Goal: Task Accomplishment & Management: Use online tool/utility

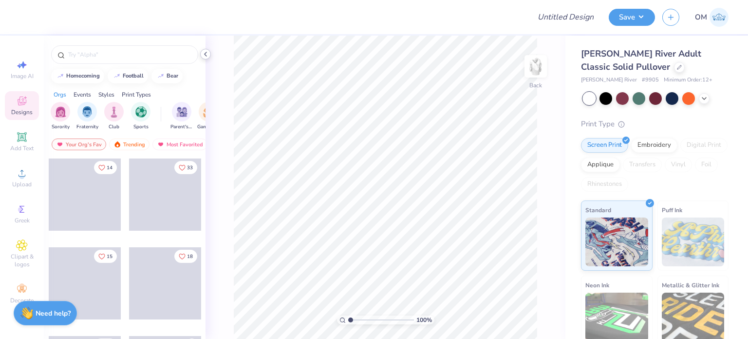
click at [208, 51] on icon at bounding box center [206, 54] width 8 height 8
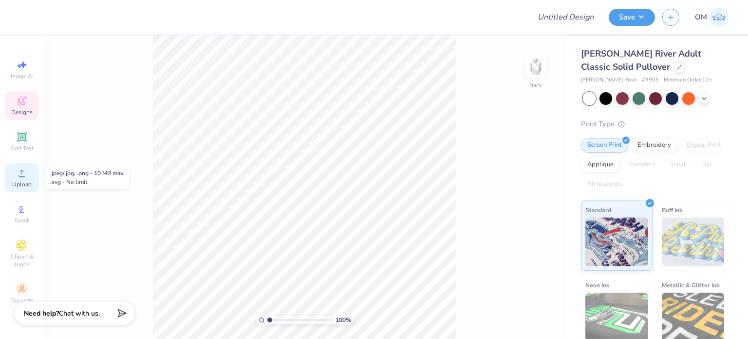
click at [19, 180] on span "Upload" at bounding box center [21, 184] width 19 height 8
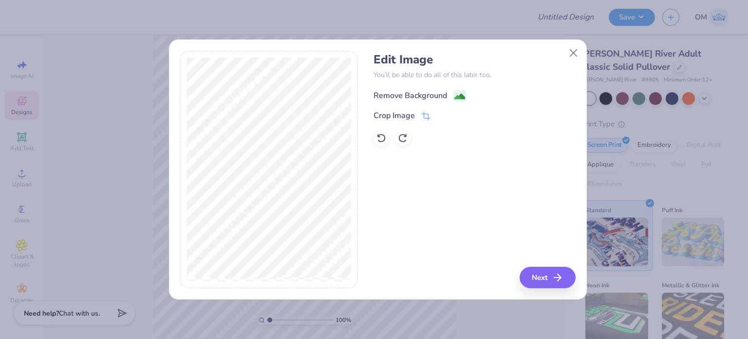
click at [457, 91] on image at bounding box center [459, 96] width 11 height 11
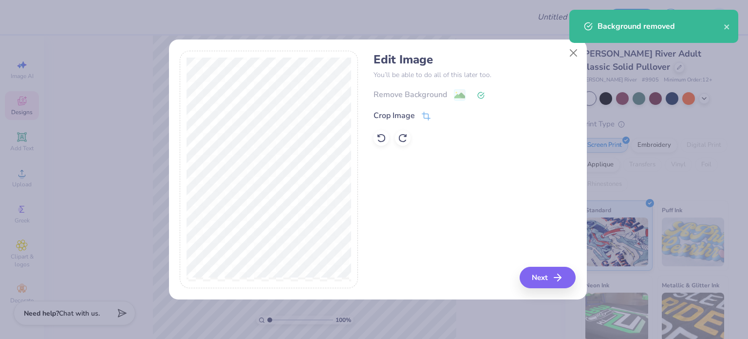
click at [544, 265] on div "Edit Image You’ll be able to do all of this later too. Remove Background Crop I…" at bounding box center [475, 170] width 202 height 238
click at [544, 270] on button "Next" at bounding box center [549, 276] width 56 height 21
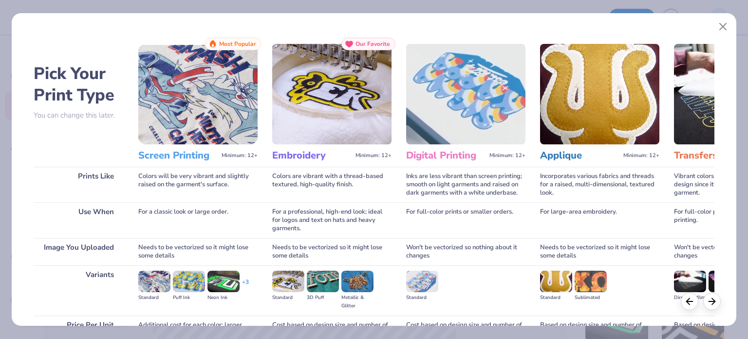
scroll to position [98, 0]
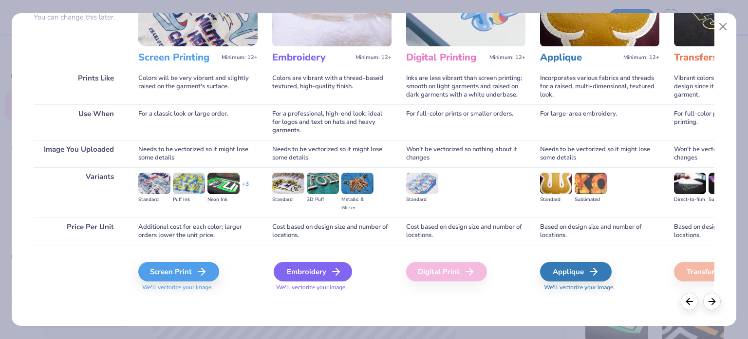
click at [315, 262] on div "Embroidery" at bounding box center [313, 271] width 78 height 19
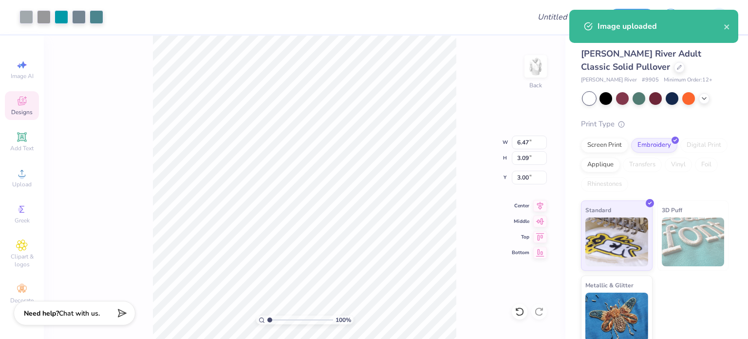
type input "3.00"
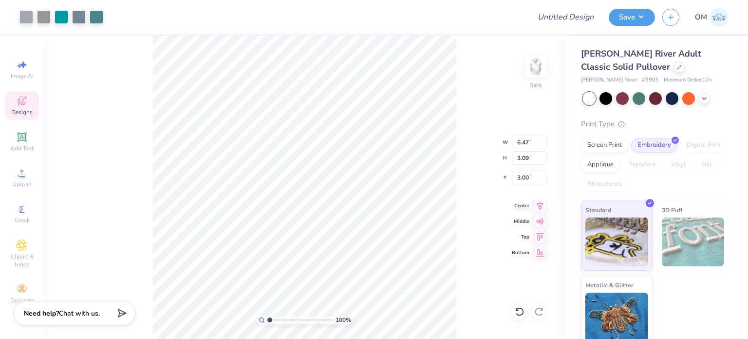
type input "4.94"
type input "2.36"
type input "3.00"
click at [531, 144] on input "4.94" at bounding box center [529, 142] width 35 height 14
type input "4.00"
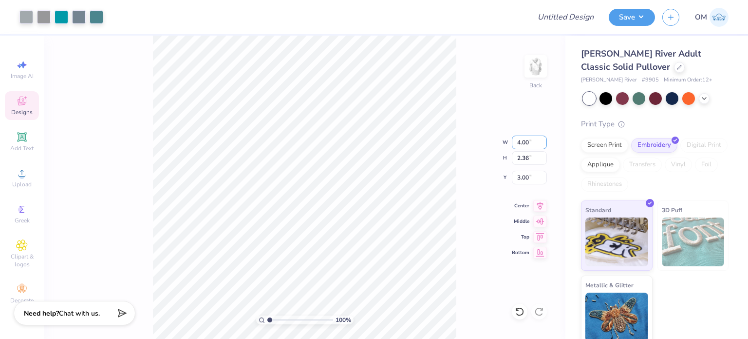
type input "1.91"
type input "3.22"
click at [528, 160] on input "1.91" at bounding box center [529, 158] width 35 height 14
type input "1.92"
click at [530, 144] on input "4.02" at bounding box center [529, 142] width 35 height 14
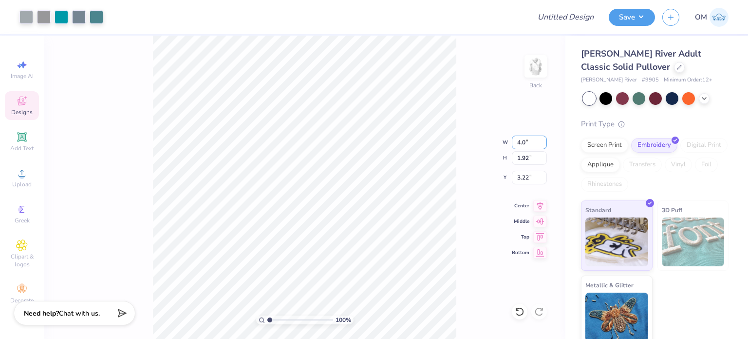
type input "4.0"
click at [528, 141] on input "4.02" at bounding box center [529, 142] width 35 height 14
type input "4.00"
type input "1.91"
type input "3.00"
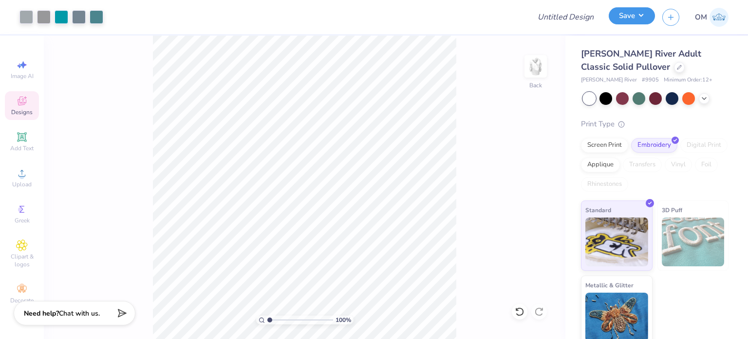
click at [633, 21] on button "Save" at bounding box center [632, 15] width 46 height 17
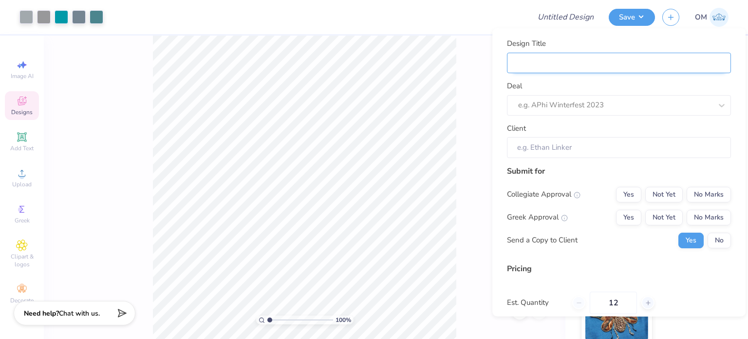
click at [686, 68] on input "Design Title" at bounding box center [619, 62] width 224 height 21
type input "J"
type input "Ja"
type input "Jac"
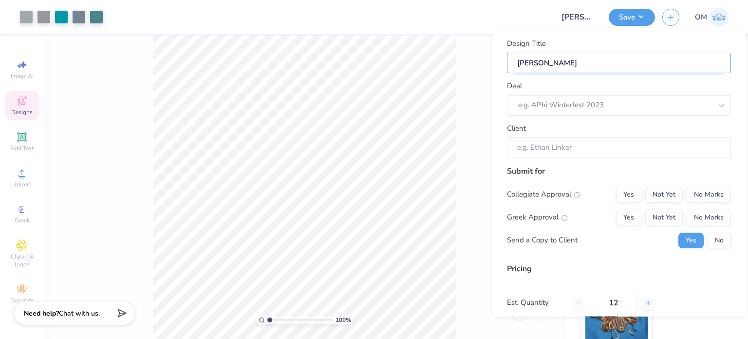
type input "Jac"
type input "Jack"
type input "Jacke"
type input "Jacket"
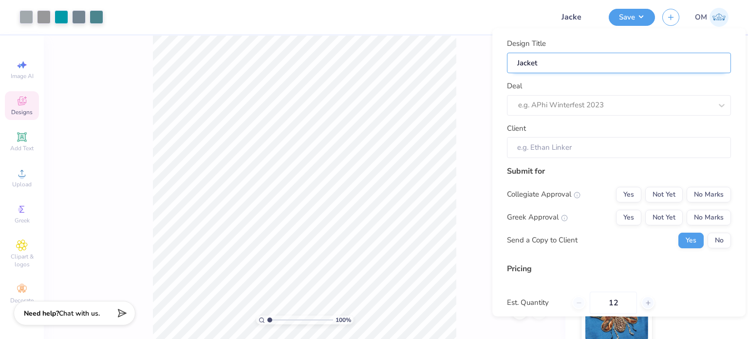
type input "Jacket"
type input "Jackets"
type input "Jackets f"
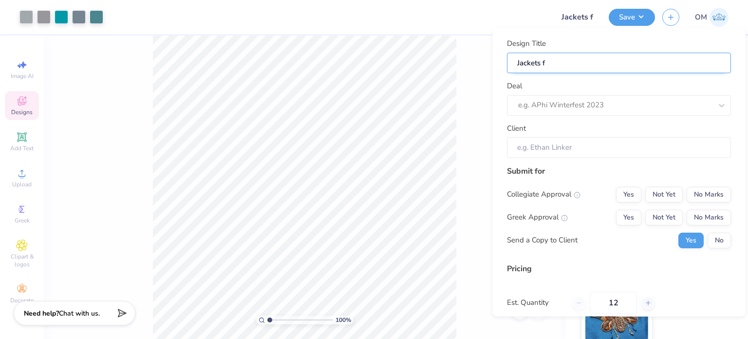
type input "Jackets fo"
type input "Jackets for"
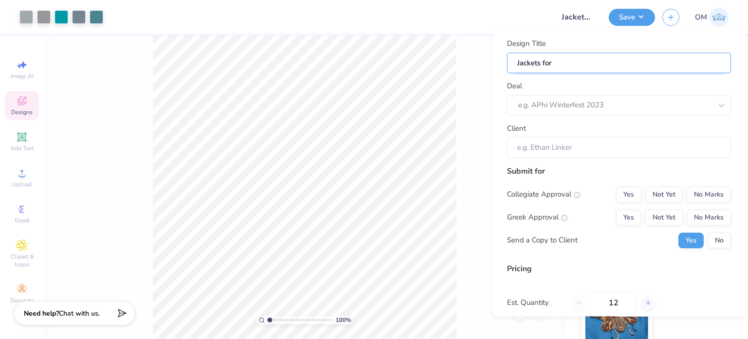
type input "Jackets for Z"
type input "Jackets for ZT"
type input "Jackets for ZTA"
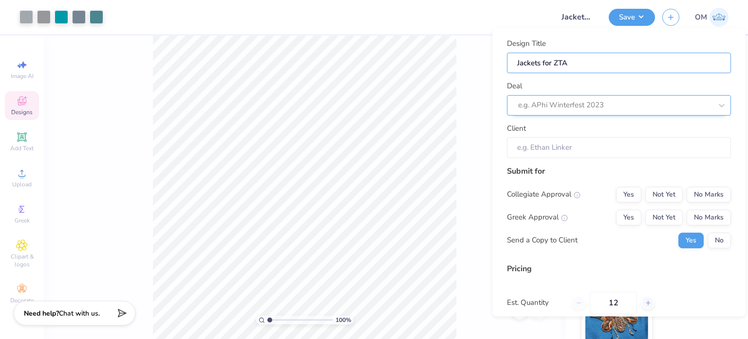
type input "Jackets for ZTA"
click at [590, 105] on div at bounding box center [605, 104] width 174 height 13
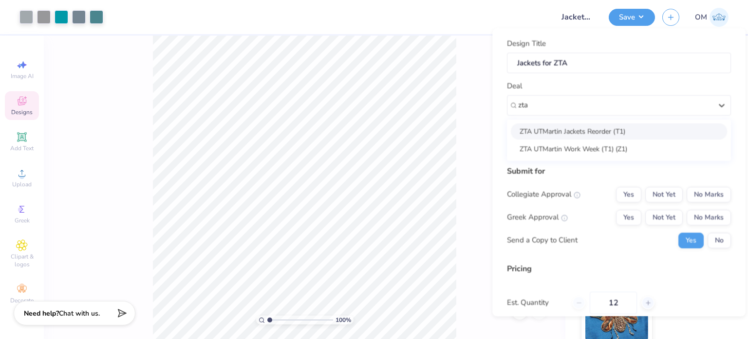
click at [565, 126] on div "ZTA UTMartin Jackets Reorder (T1)" at bounding box center [619, 131] width 216 height 16
type input "zta"
type input "Hannah Apparel"
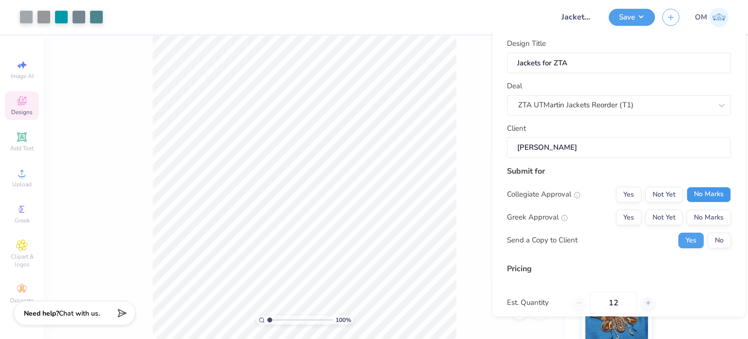
click at [694, 189] on button "No Marks" at bounding box center [709, 194] width 44 height 16
click at [617, 213] on button "Yes" at bounding box center [628, 217] width 25 height 16
click at [714, 243] on button "No" at bounding box center [719, 240] width 23 height 16
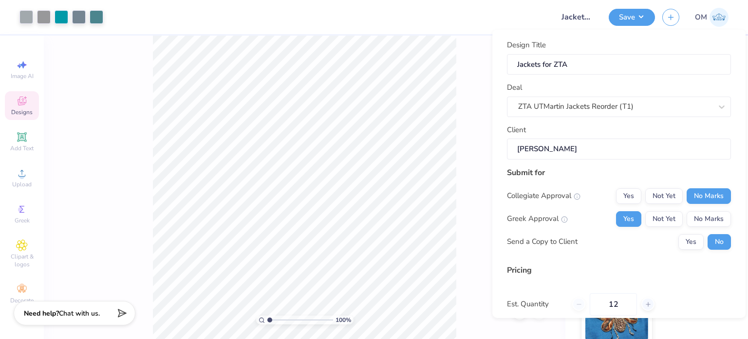
scroll to position [103, 0]
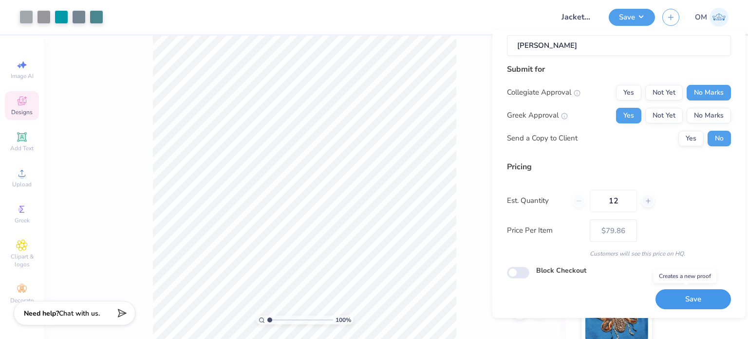
click at [678, 296] on button "Save" at bounding box center [694, 299] width 76 height 20
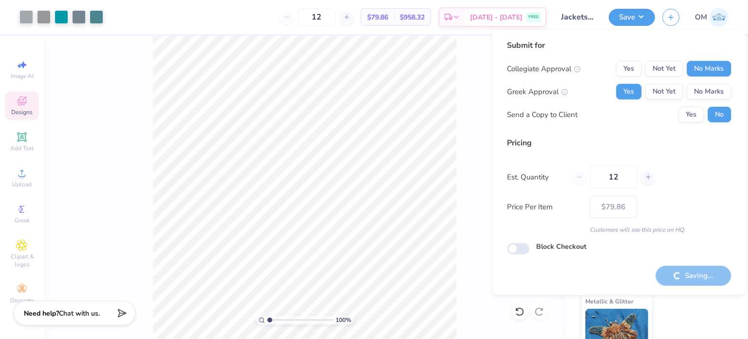
type input "– –"
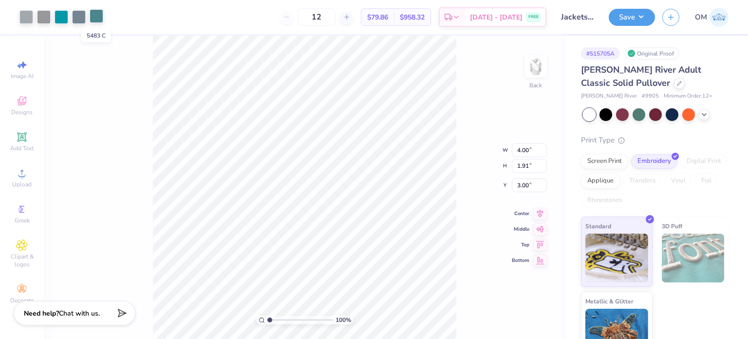
click at [98, 17] on div at bounding box center [97, 16] width 14 height 14
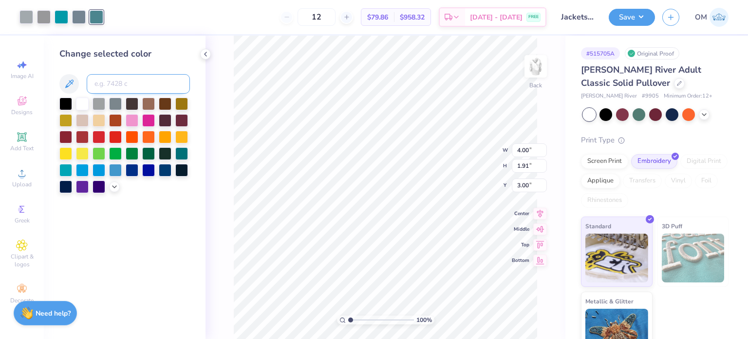
click at [131, 89] on input at bounding box center [138, 83] width 103 height 19
type input "320"
click at [95, 14] on div at bounding box center [97, 16] width 14 height 14
click at [112, 77] on input at bounding box center [138, 83] width 103 height 19
type input "320"
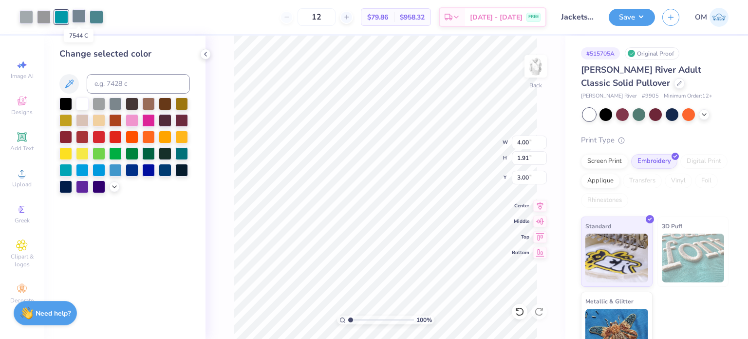
click at [82, 20] on div at bounding box center [79, 16] width 14 height 14
click at [44, 18] on div at bounding box center [44, 16] width 14 height 14
click at [114, 86] on input at bounding box center [138, 83] width 103 height 19
type input "429"
click at [42, 17] on div at bounding box center [44, 16] width 14 height 14
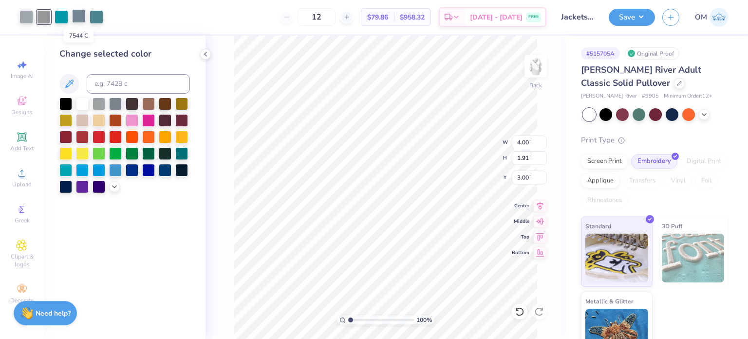
click at [82, 20] on div at bounding box center [79, 16] width 14 height 14
click at [109, 83] on input at bounding box center [138, 83] width 103 height 19
type input "429"
click at [74, 14] on div at bounding box center [79, 16] width 14 height 14
click at [93, 17] on div at bounding box center [97, 16] width 14 height 14
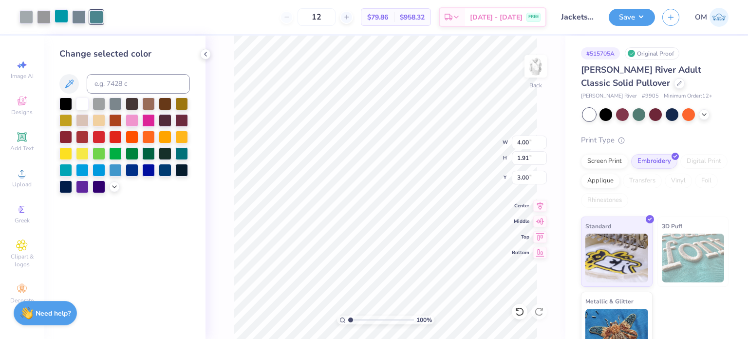
click at [60, 16] on div at bounding box center [62, 16] width 14 height 14
click at [150, 119] on div at bounding box center [148, 119] width 13 height 13
click at [24, 17] on div at bounding box center [26, 16] width 14 height 14
click at [99, 135] on div at bounding box center [99, 136] width 13 height 13
click at [24, 15] on div at bounding box center [26, 16] width 14 height 14
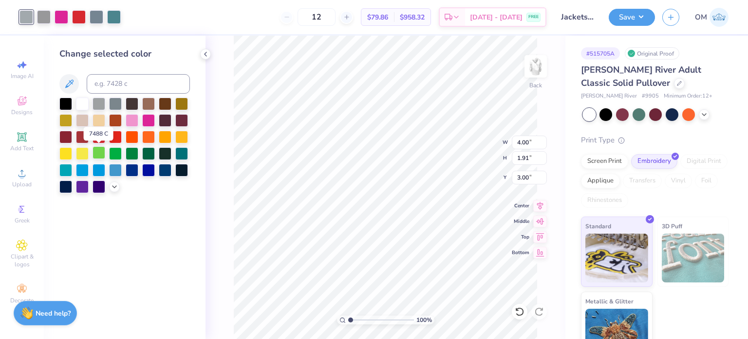
click at [96, 153] on div at bounding box center [99, 152] width 13 height 13
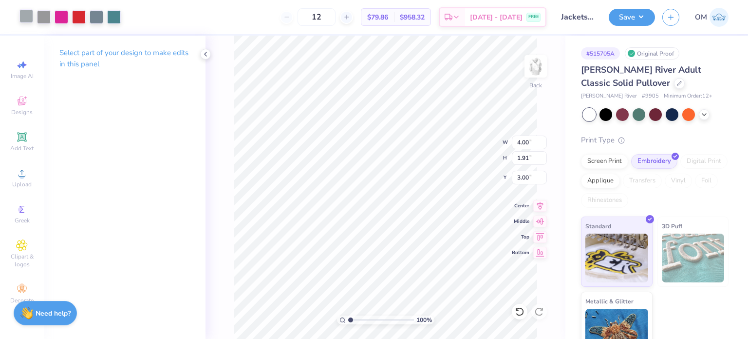
click at [21, 15] on div at bounding box center [26, 16] width 14 height 14
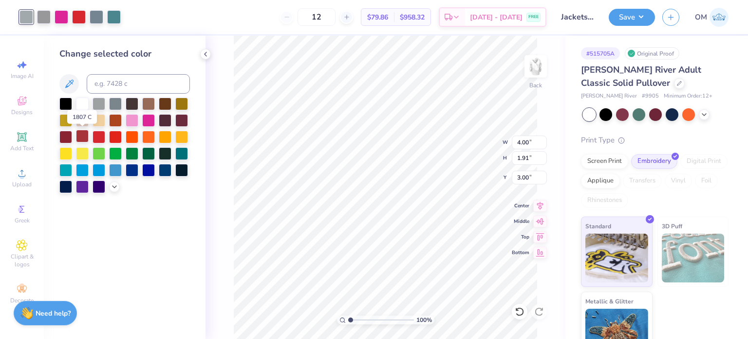
click at [80, 135] on div at bounding box center [82, 136] width 13 height 13
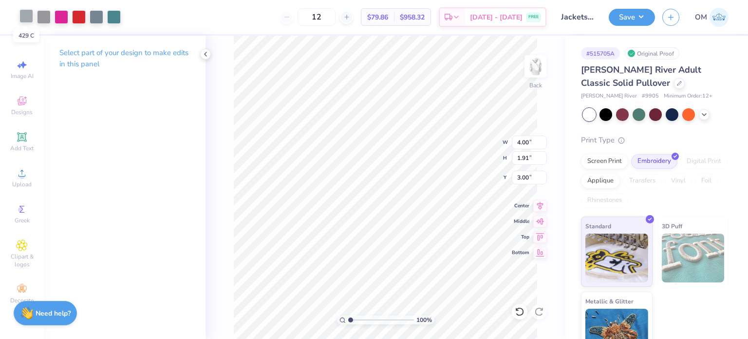
click at [30, 15] on div at bounding box center [26, 16] width 14 height 14
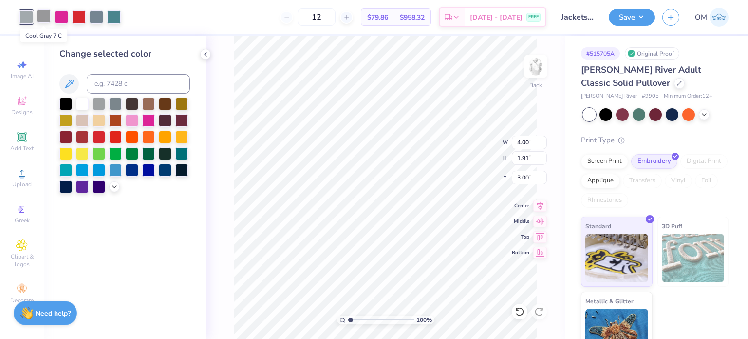
click at [45, 16] on div at bounding box center [44, 16] width 14 height 14
click at [175, 118] on div at bounding box center [181, 119] width 13 height 13
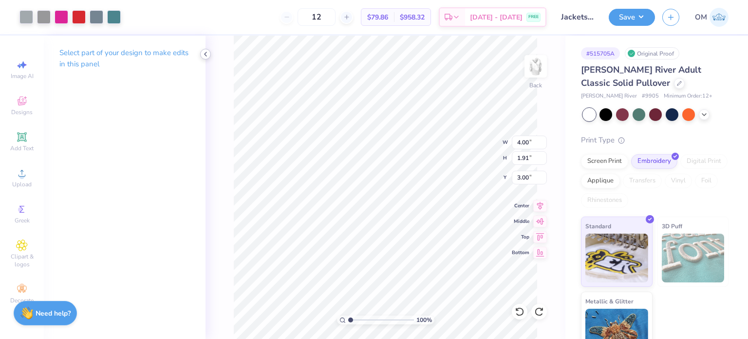
click at [209, 54] on icon at bounding box center [206, 54] width 8 height 8
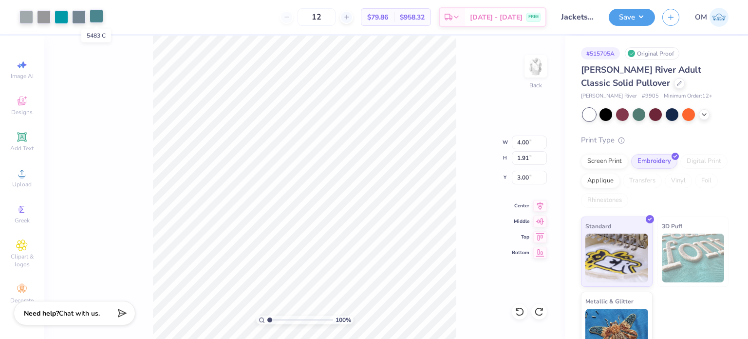
click at [95, 17] on div at bounding box center [97, 16] width 14 height 14
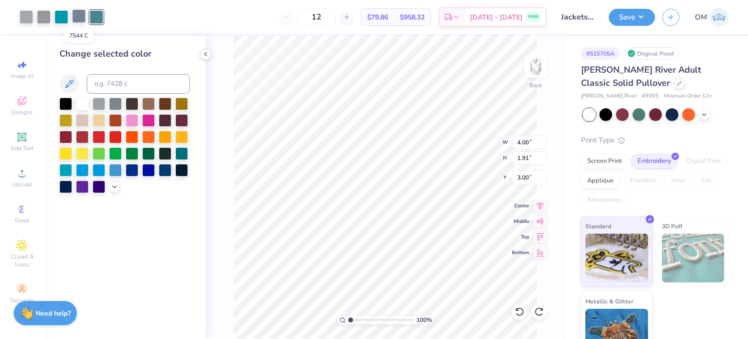
click at [83, 17] on div at bounding box center [79, 16] width 14 height 14
click at [115, 87] on input at bounding box center [138, 83] width 103 height 19
type input "429"
click at [206, 59] on div "100 % Back W 4.00 4.00 " H 1.91 1.91 " Y 3.00 3.00 " Center Middle Top Bottom" at bounding box center [386, 187] width 360 height 303
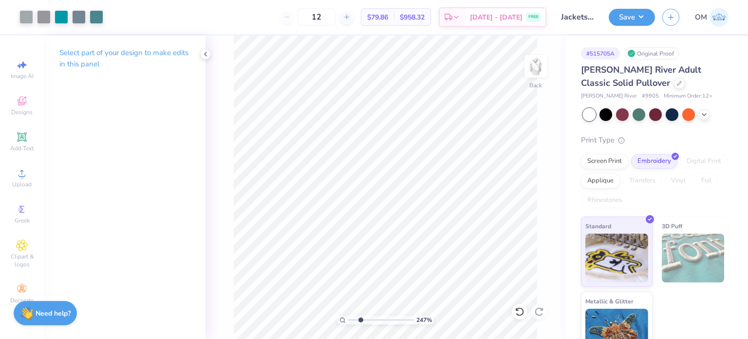
type input "2.55294553053502"
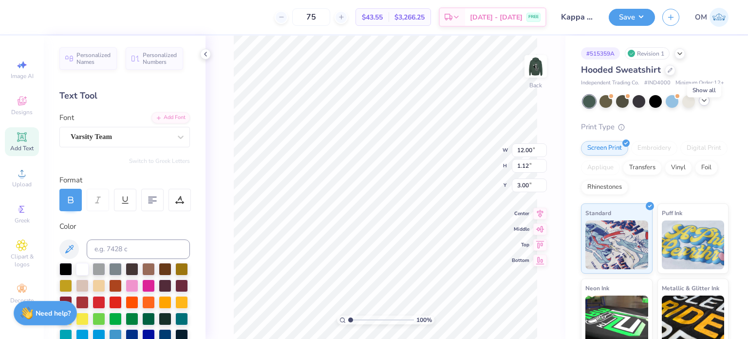
click at [706, 104] on icon at bounding box center [704, 100] width 8 height 8
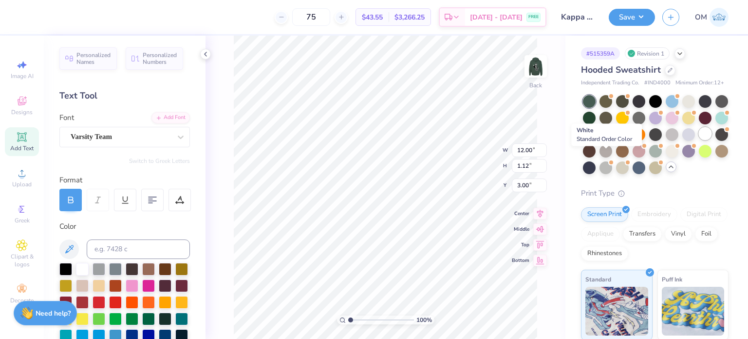
click at [699, 140] on div at bounding box center [705, 133] width 13 height 13
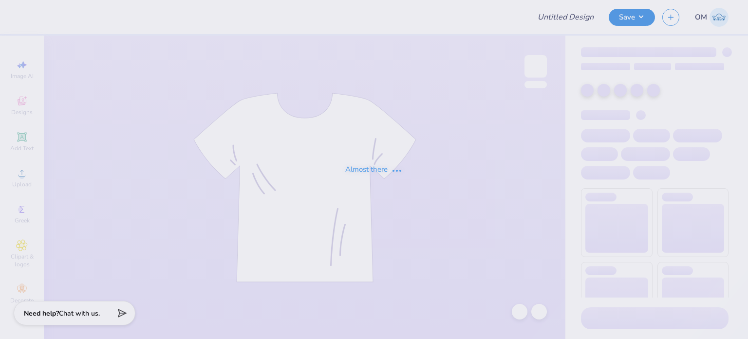
type input "Kappa Alpha Pi Hoodies"
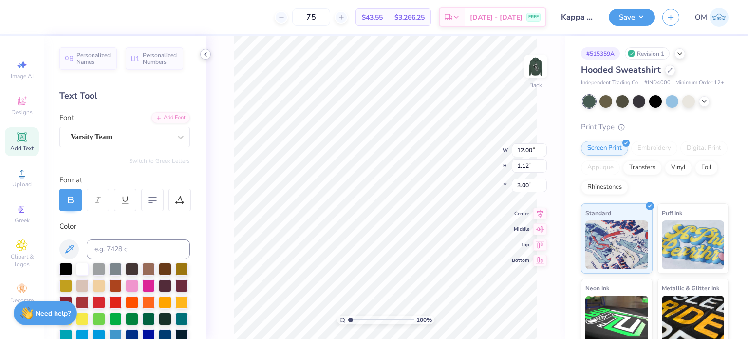
click at [201, 56] on div at bounding box center [205, 54] width 11 height 11
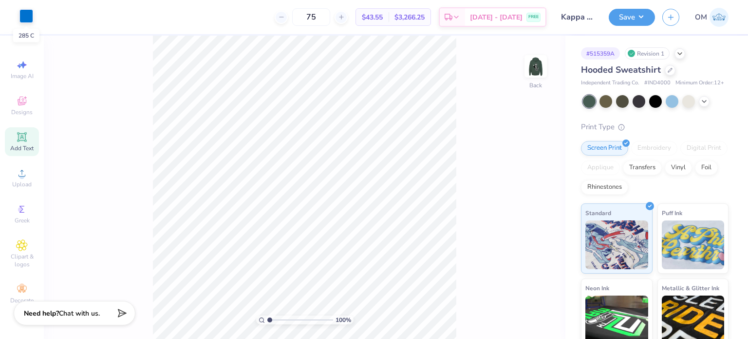
click at [19, 15] on div at bounding box center [26, 16] width 14 height 14
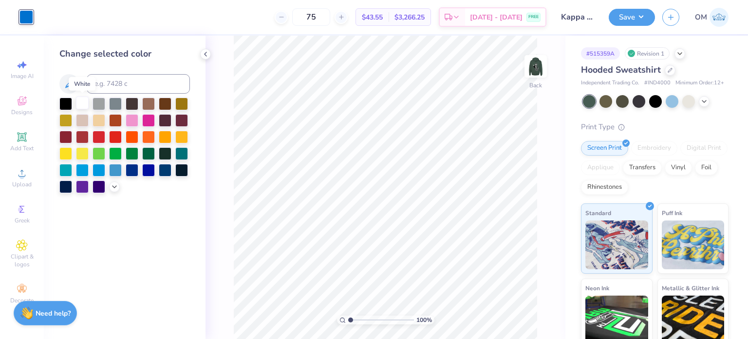
click at [80, 103] on div at bounding box center [82, 102] width 13 height 13
click at [205, 59] on div "Change selected color" at bounding box center [125, 187] width 162 height 303
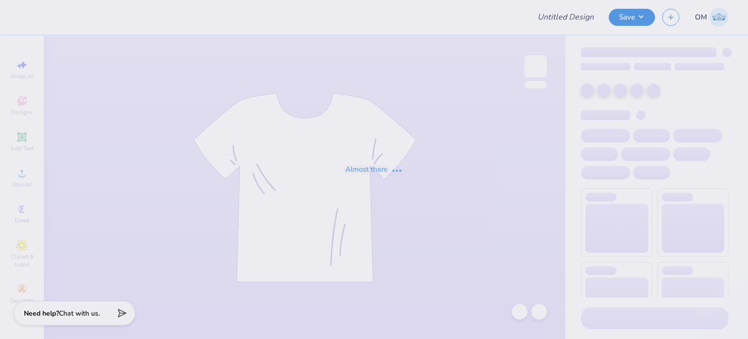
type input "Kappa Alpha Pi Hoodies"
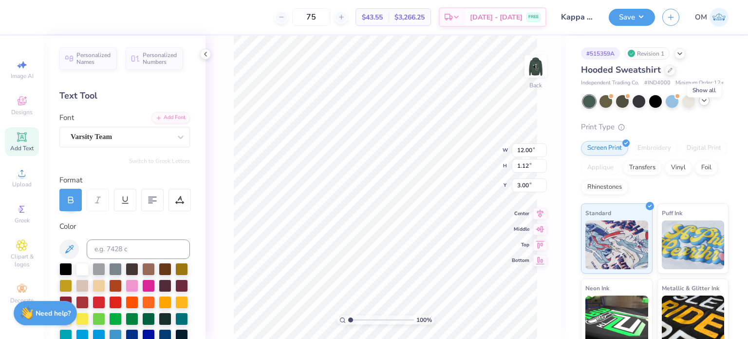
click at [708, 104] on icon at bounding box center [704, 100] width 8 height 8
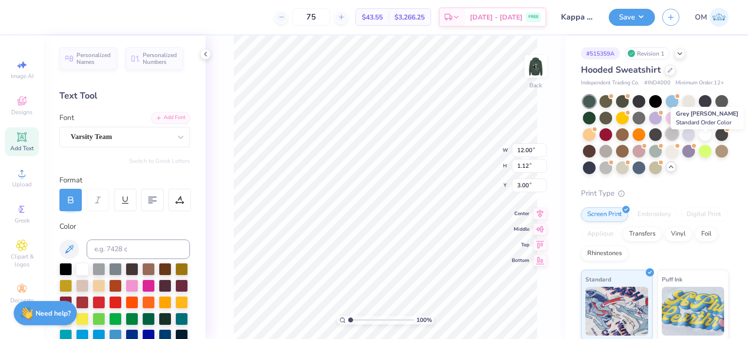
click at [679, 140] on div at bounding box center [672, 133] width 13 height 13
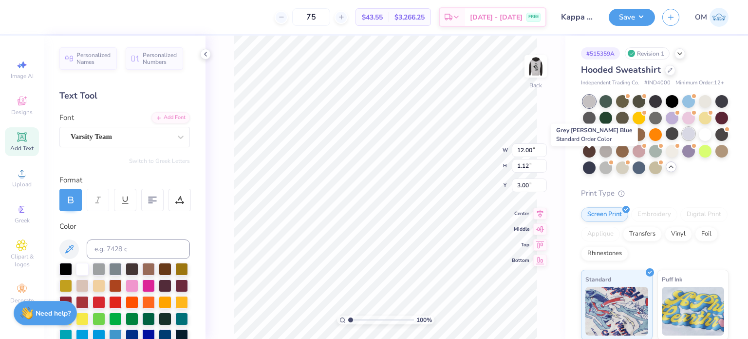
click at [682, 140] on div at bounding box center [688, 133] width 13 height 13
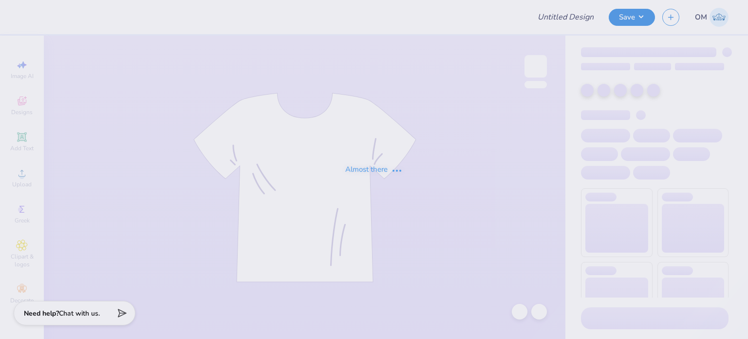
type input "Kappa Alpha Pi Hoodies"
type input "75"
type input "Kappa Alpha Pi Hoodies"
type input "75"
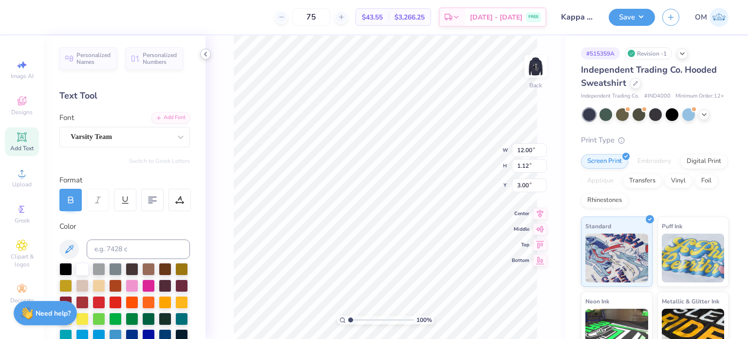
click at [208, 49] on div at bounding box center [205, 54] width 11 height 11
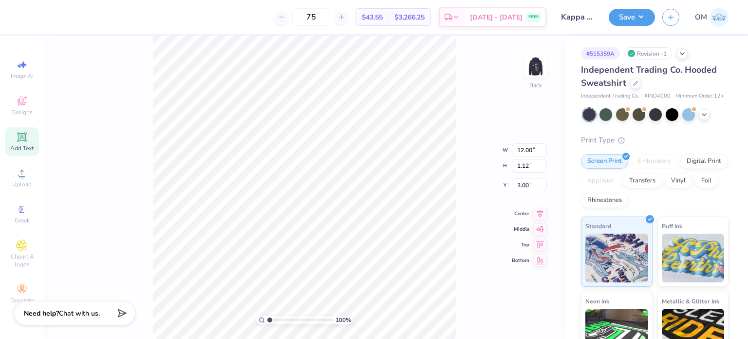
click at [140, 74] on div "100 % Back W 12.00 12.00 " H 1.12 1.12 " Y 3.00 3.00 " Center Middle Top Bottom" at bounding box center [305, 187] width 522 height 303
click at [140, 74] on div "100 % Back" at bounding box center [305, 187] width 522 height 303
click at [26, 11] on div at bounding box center [26, 16] width 14 height 14
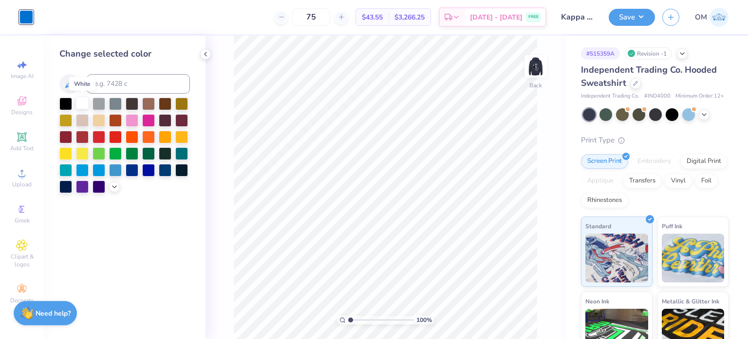
click at [86, 109] on div at bounding box center [82, 102] width 13 height 13
click at [540, 66] on img at bounding box center [535, 66] width 39 height 39
click at [532, 72] on img at bounding box center [535, 66] width 39 height 39
click at [630, 13] on button "Save" at bounding box center [632, 15] width 46 height 17
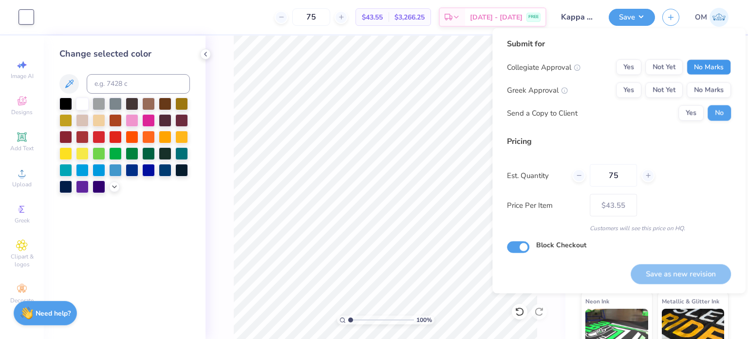
click at [709, 68] on button "No Marks" at bounding box center [709, 67] width 44 height 16
click at [640, 63] on button "Yes" at bounding box center [628, 67] width 25 height 16
click at [628, 98] on div "Collegiate Approval Yes Not Yet No Marks Greek Approval Yes Not Yet No Marks Se…" at bounding box center [619, 89] width 224 height 61
drag, startPoint x: 625, startPoint y: 81, endPoint x: 625, endPoint y: 87, distance: 5.4
click at [625, 87] on div "Collegiate Approval Yes Not Yet No Marks Greek Approval Yes Not Yet No Marks Se…" at bounding box center [619, 89] width 224 height 61
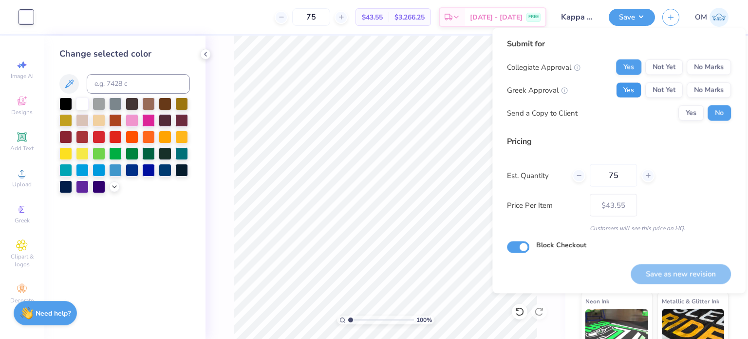
click at [625, 87] on button "Yes" at bounding box center [628, 90] width 25 height 16
click at [685, 274] on button "Save as new revision" at bounding box center [681, 274] width 100 height 20
type input "$43.55"
click at [524, 245] on input "Block Checkout" at bounding box center [518, 247] width 22 height 12
checkbox input "false"
